Goal: Task Accomplishment & Management: Manage account settings

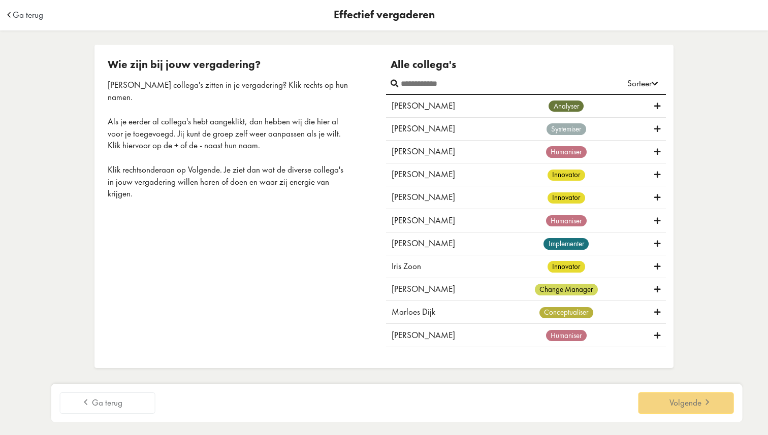
click at [21, 21] on td "Ga terug" at bounding box center [81, 15] width 152 height 30
click at [22, 9] on td "Ga terug" at bounding box center [81, 15] width 152 height 30
click at [22, 13] on span "Ga terug" at bounding box center [28, 15] width 30 height 9
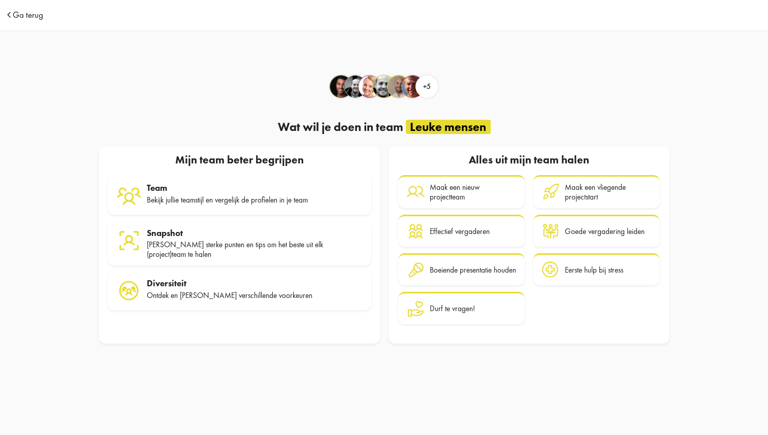
click at [29, 14] on span "Ga terug" at bounding box center [28, 15] width 30 height 9
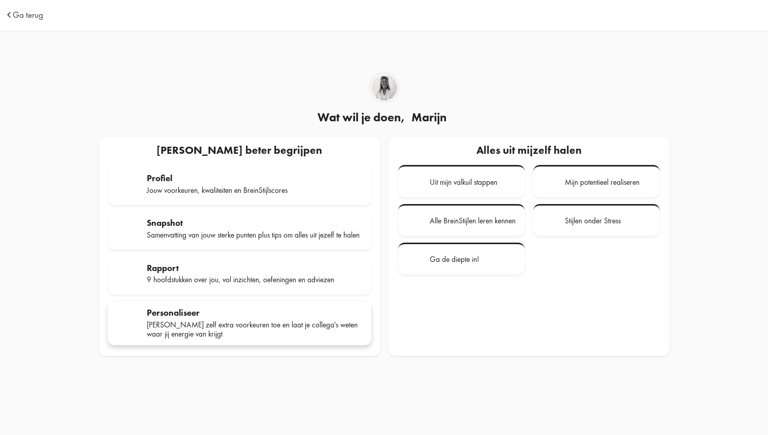
click at [179, 322] on div "Personaliseer Voeg zelf extra voorkeuren toe en laat je collega's weten waar ji…" at bounding box center [255, 323] width 216 height 31
